Goal: Transaction & Acquisition: Purchase product/service

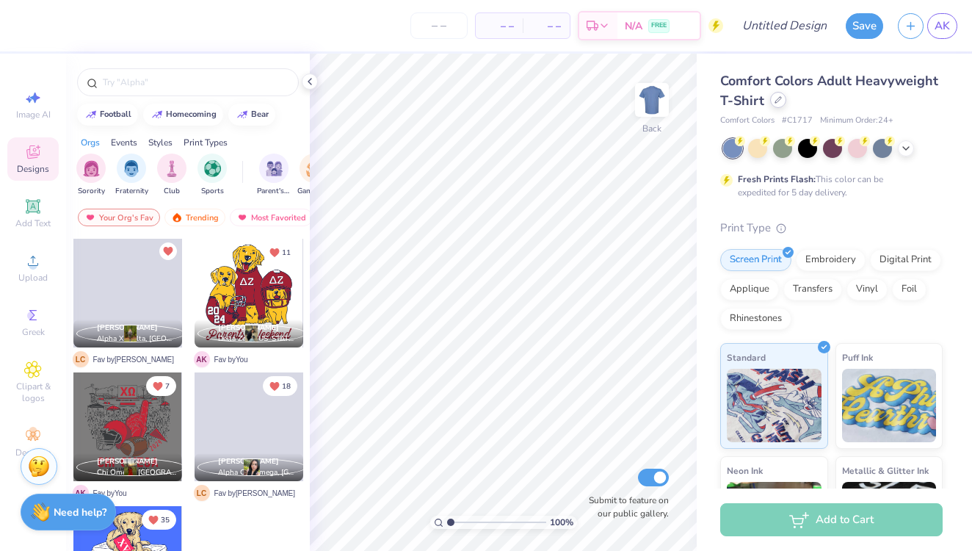
click at [773, 104] on div at bounding box center [778, 100] width 16 height 16
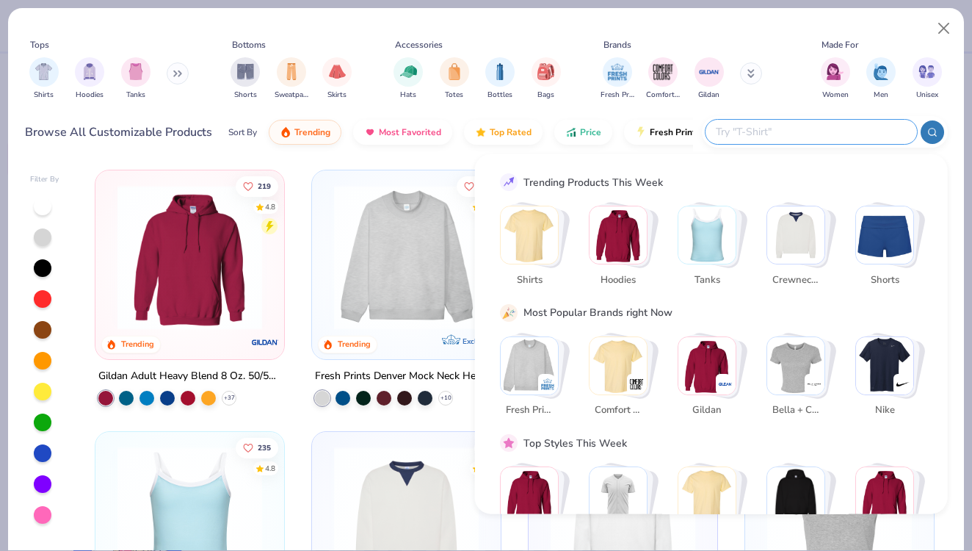
click at [820, 126] on input "text" at bounding box center [810, 131] width 192 height 17
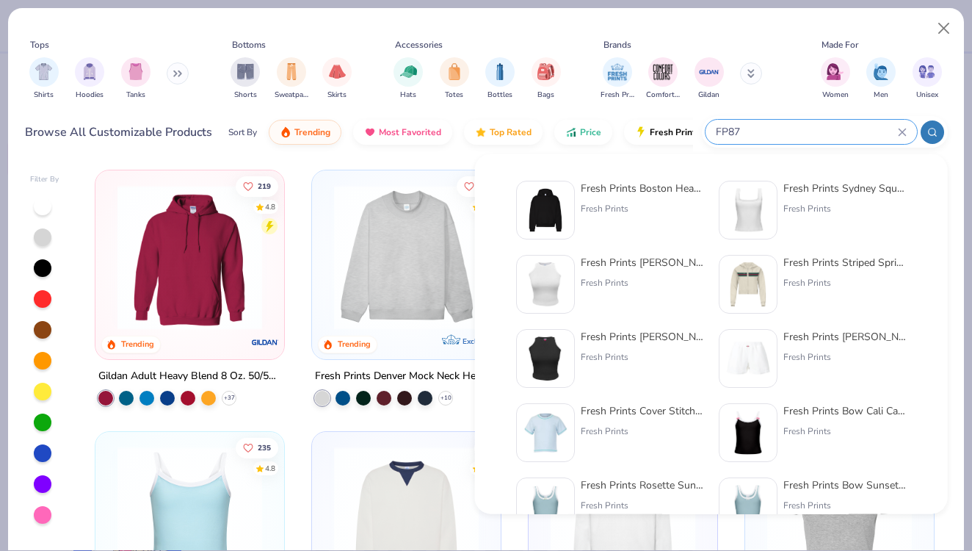
type input "FP87"
click at [648, 194] on div "Fresh Prints Boston Heavyweight Hoodie" at bounding box center [642, 188] width 123 height 15
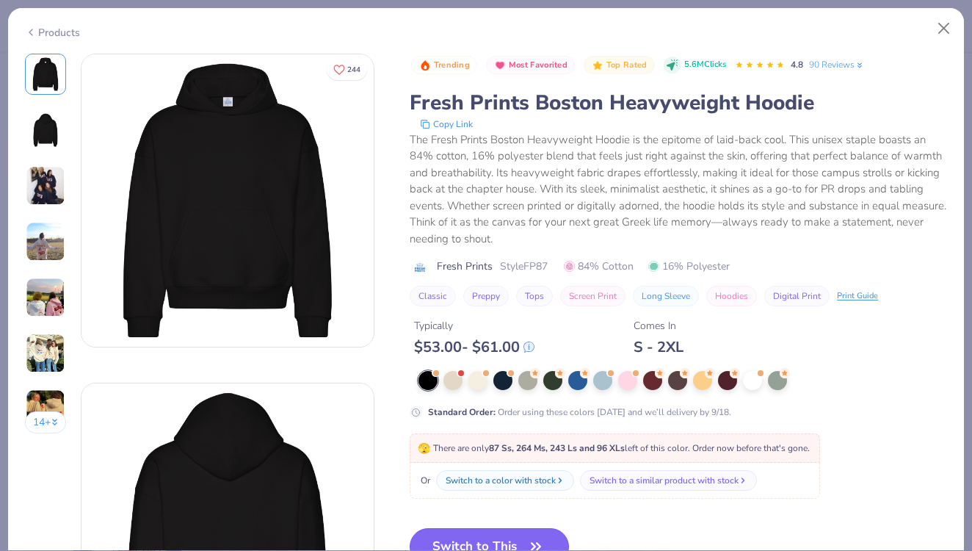
click at [510, 534] on button "Switch to This" at bounding box center [489, 546] width 159 height 37
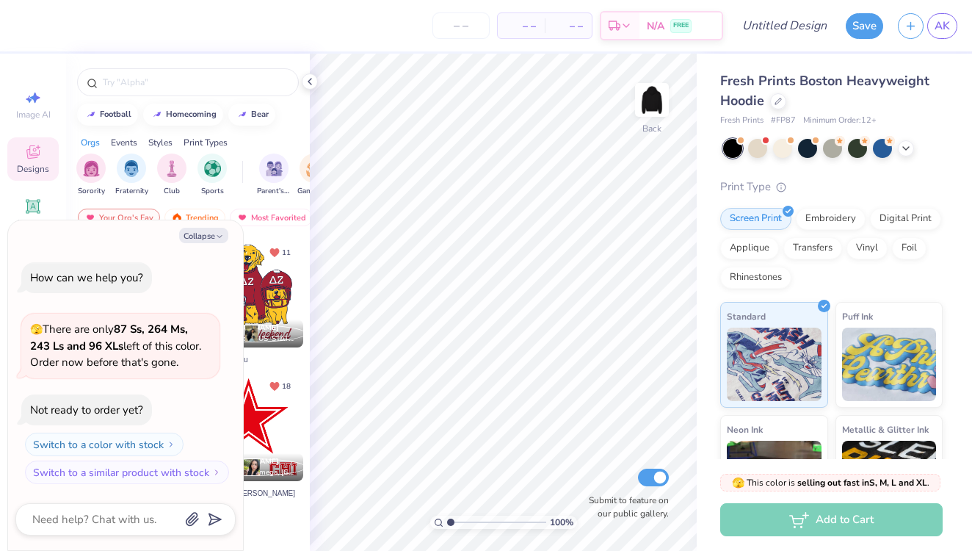
click at [272, 305] on div at bounding box center [249, 293] width 109 height 109
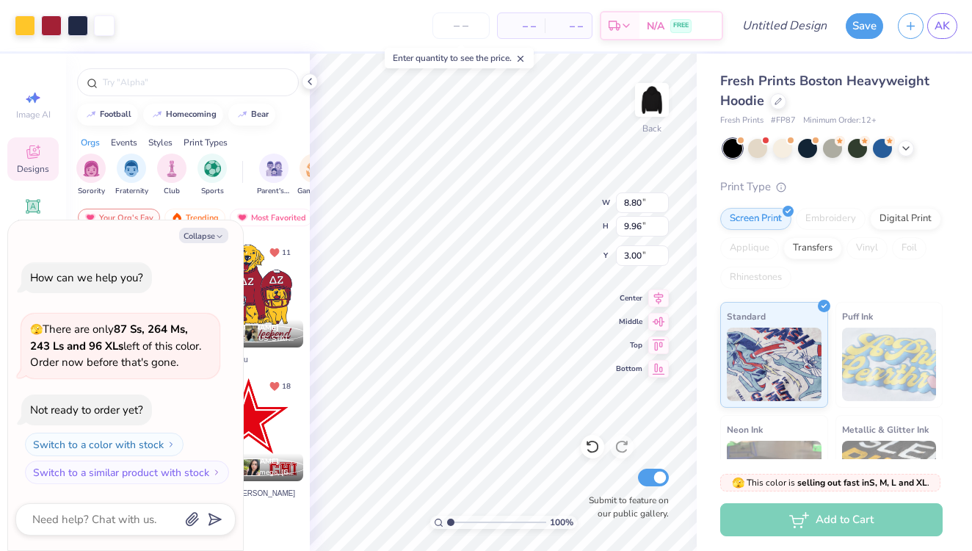
type textarea "x"
click at [452, 23] on input "number" at bounding box center [461, 25] width 57 height 26
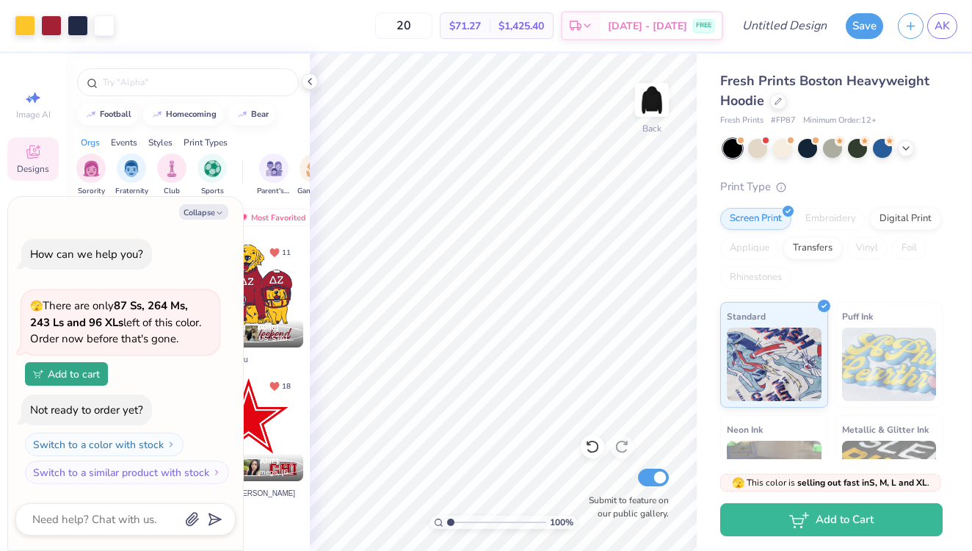
click at [354, 26] on div "20 $71.27 Per Item $1,425.40 Total Est. Delivery [DATE] - [DATE] FREE" at bounding box center [422, 25] width 601 height 51
click at [433, 25] on input "20" at bounding box center [403, 25] width 57 height 26
type input "12"
click at [328, 27] on div "12 $71.27 Per Item $1,425.40 Total Est. Delivery [DATE] - [DATE] FREE" at bounding box center [422, 25] width 601 height 51
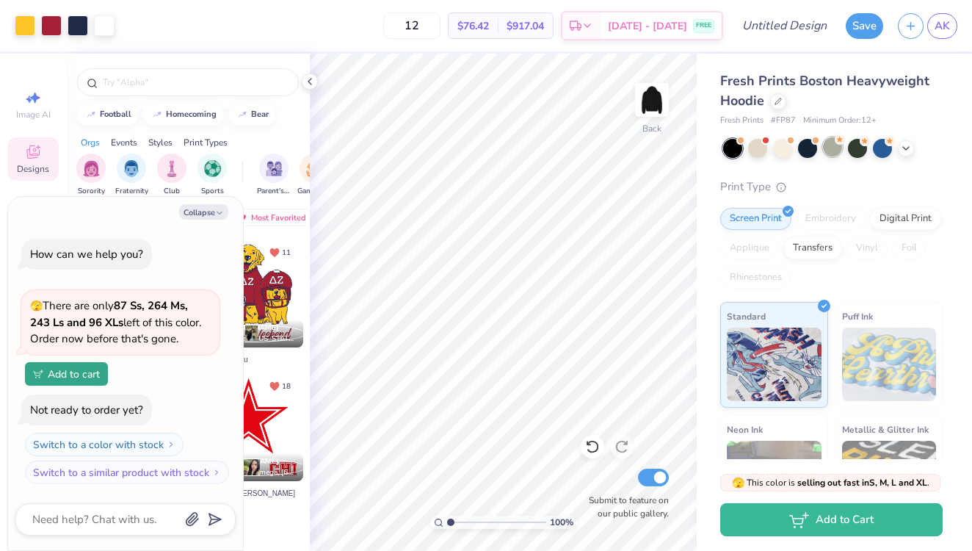
click at [837, 145] on div at bounding box center [832, 146] width 19 height 19
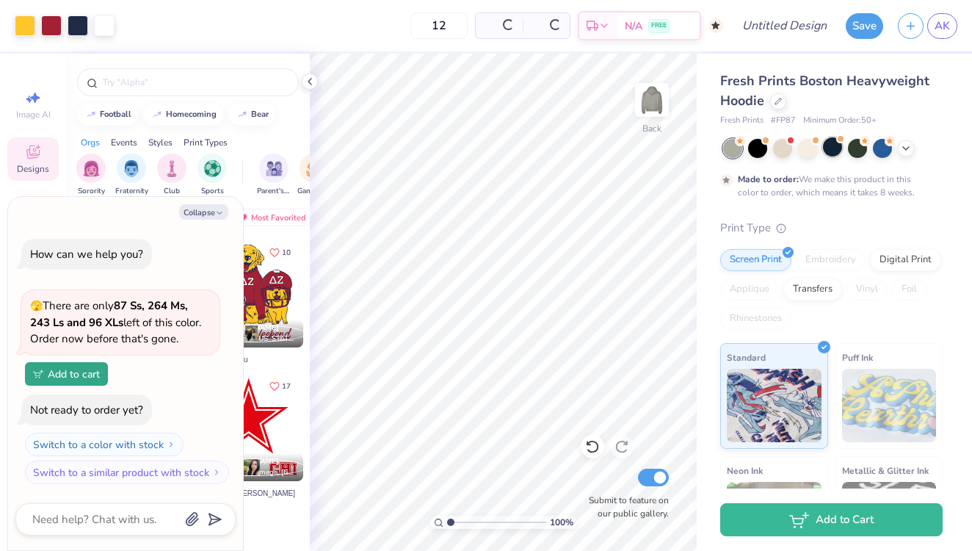
type textarea "x"
type input "50"
type textarea "x"
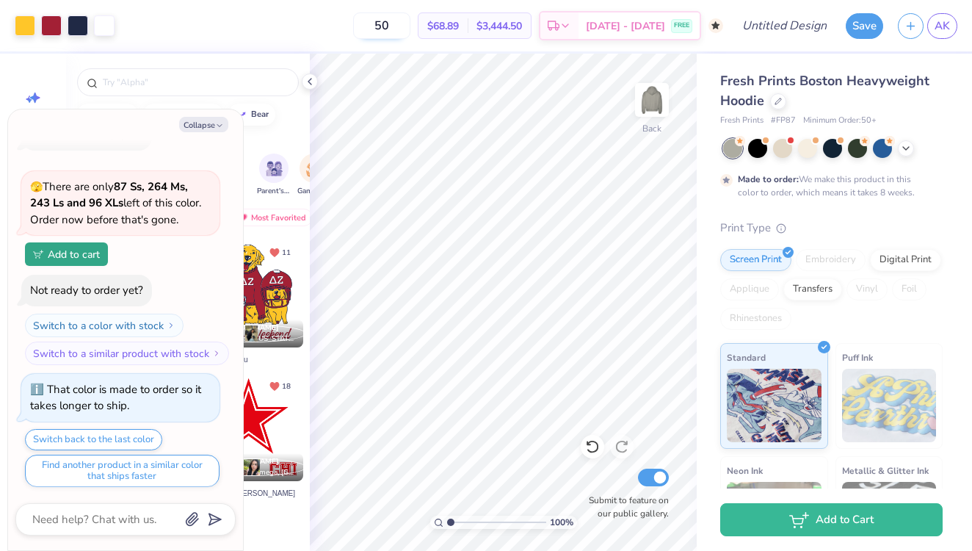
click at [409, 20] on input "50" at bounding box center [381, 25] width 57 height 26
type input "50"
click at [318, 15] on div "50 $68.89 Per Item $3,444.50 Total Est. Delivery [DATE] - [DATE] FREE" at bounding box center [422, 25] width 601 height 51
type textarea "x"
